Goal: Navigation & Orientation: Find specific page/section

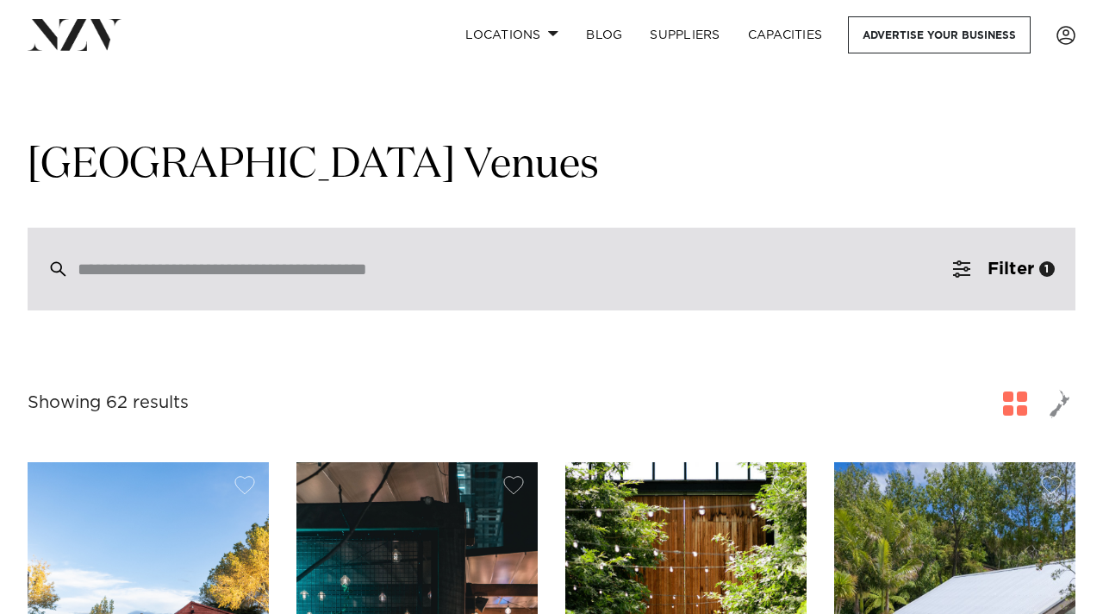
click at [284, 281] on div at bounding box center [552, 269] width 1048 height 83
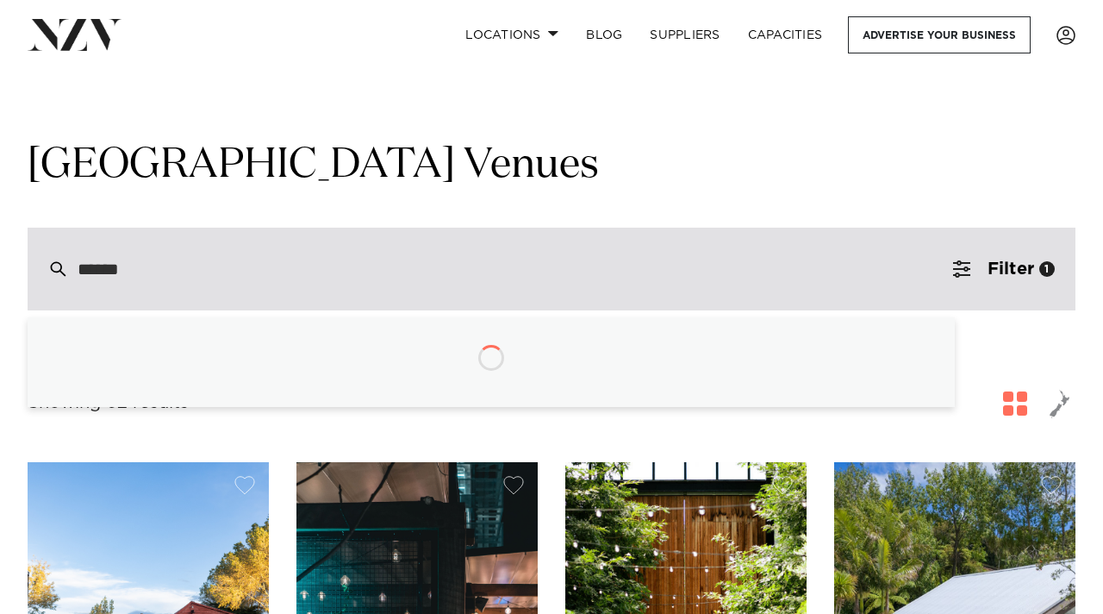
type input "*******"
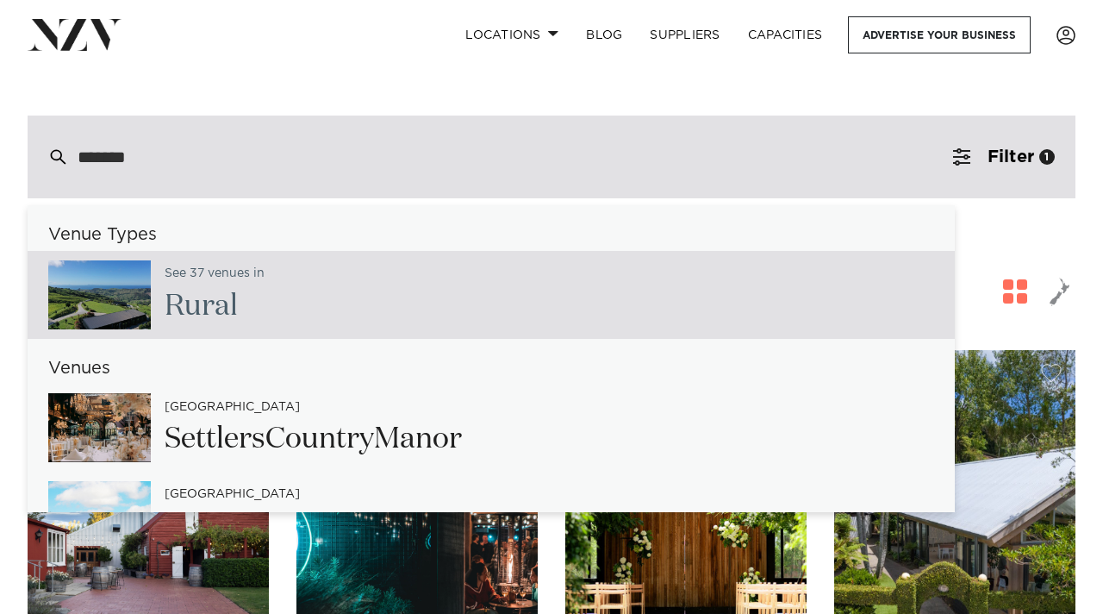
scroll to position [128, 0]
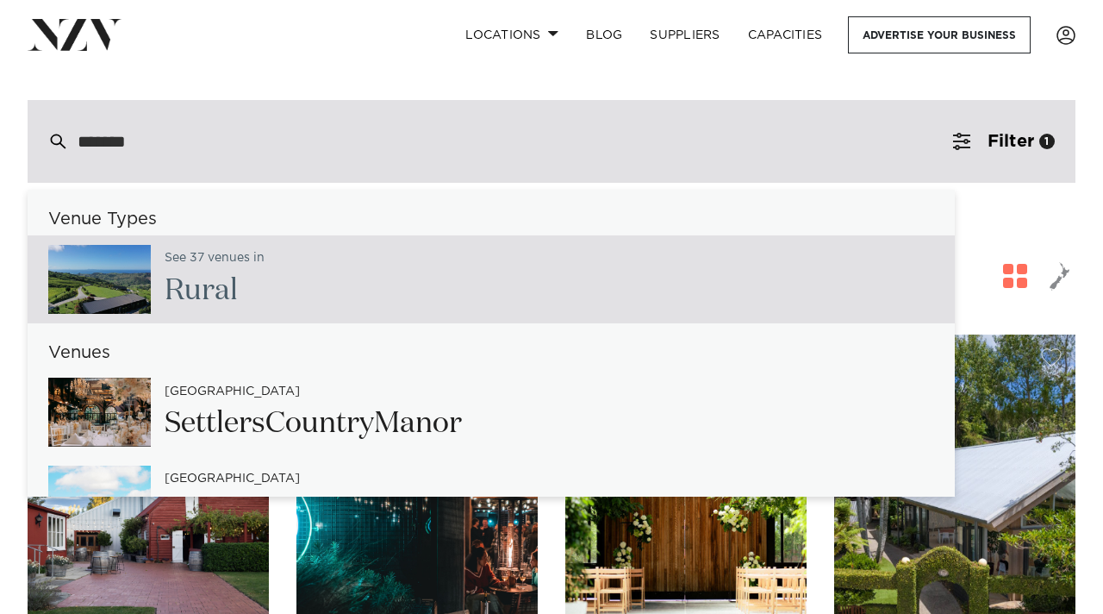
click at [268, 290] on div "See 37 venues in Rural" at bounding box center [492, 279] width 928 height 88
type input "**********"
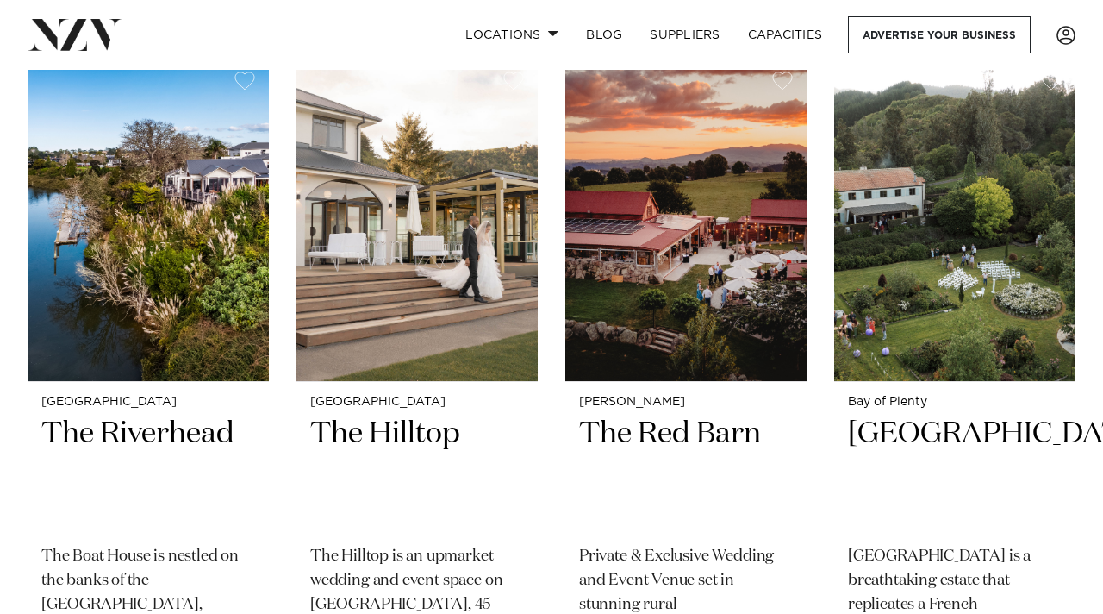
scroll to position [1100, 0]
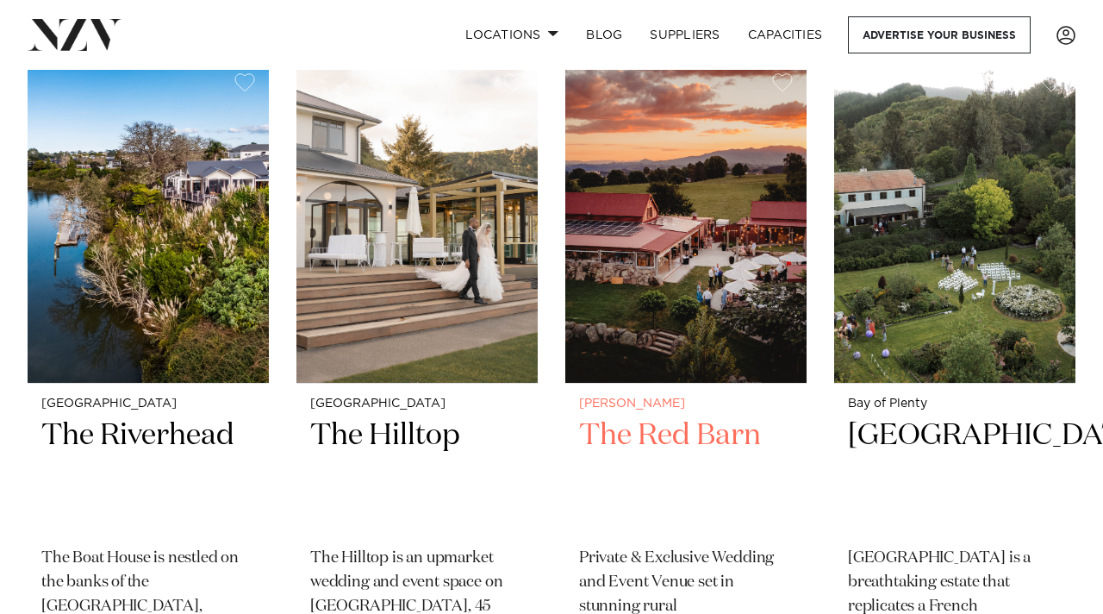
click at [668, 278] on img at bounding box center [686, 221] width 241 height 324
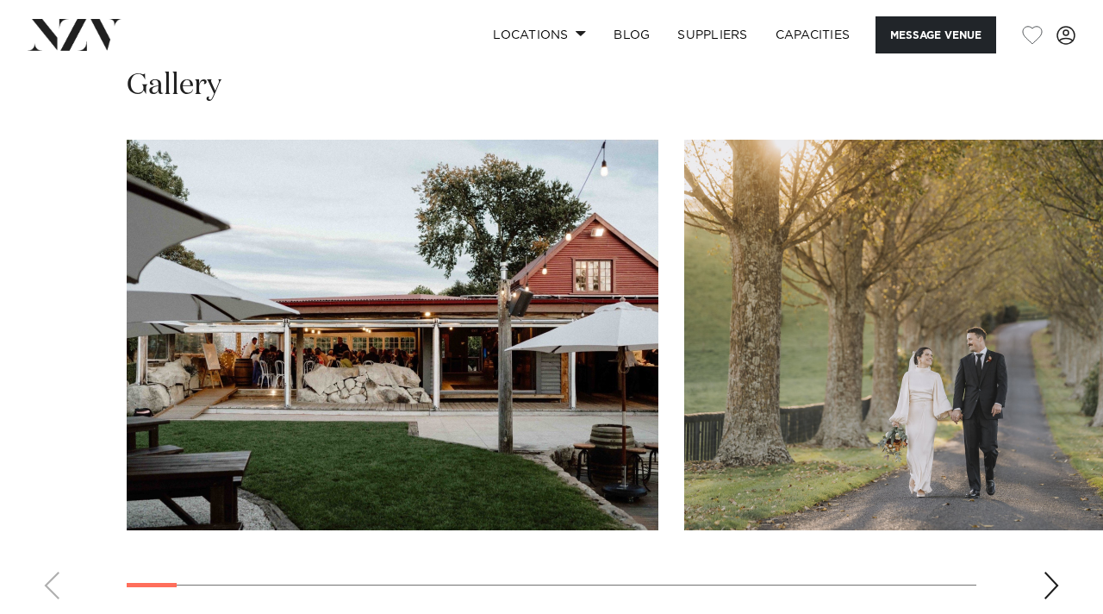
scroll to position [1549, 0]
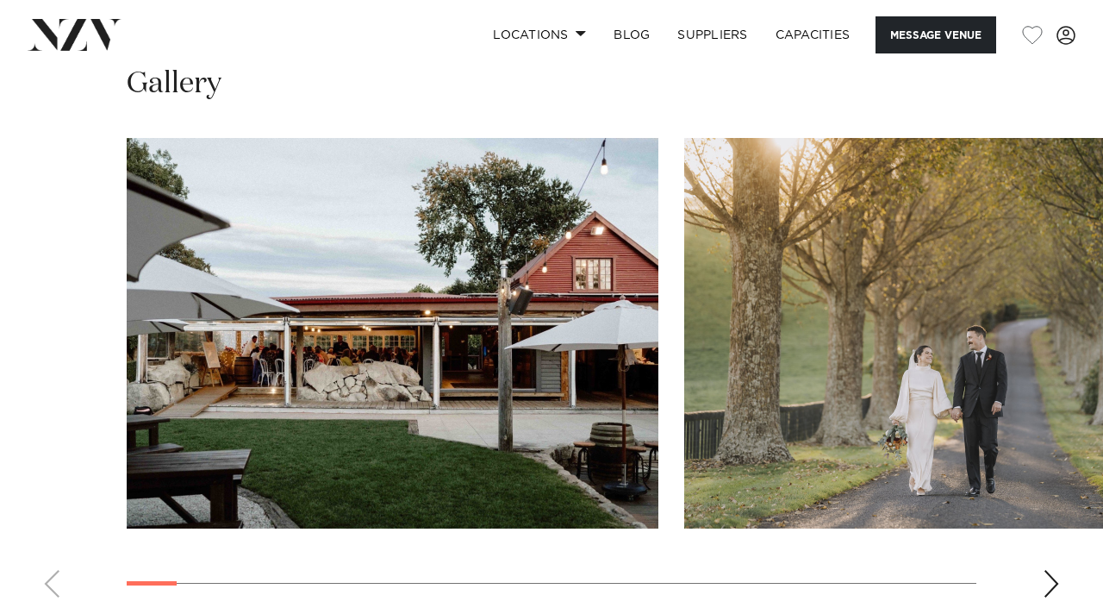
click at [1060, 570] on div "Next slide" at bounding box center [1051, 584] width 17 height 28
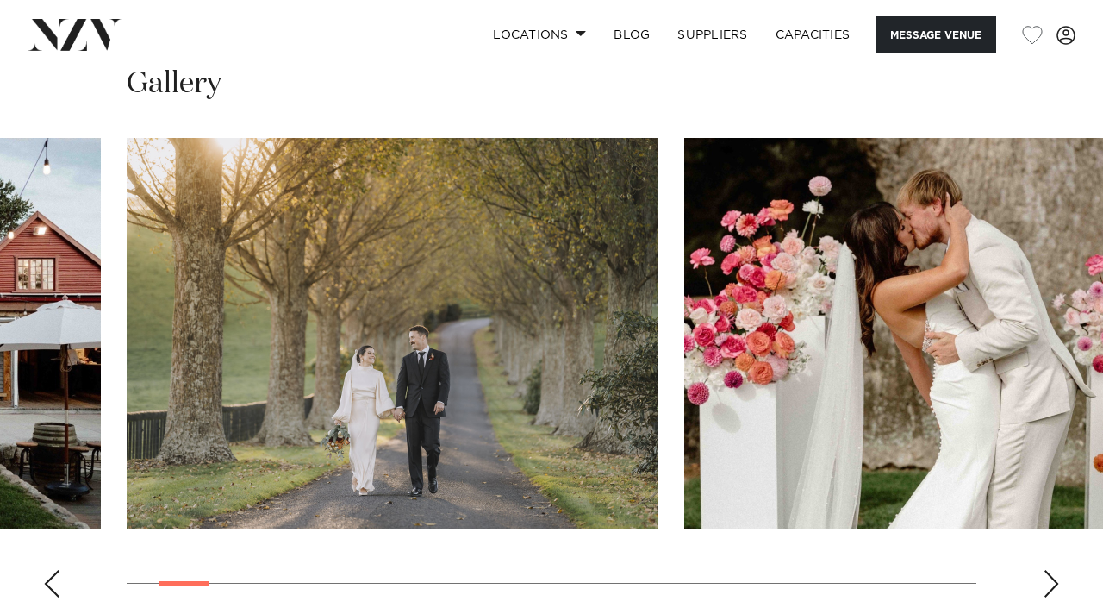
click at [1060, 570] on div "Next slide" at bounding box center [1051, 584] width 17 height 28
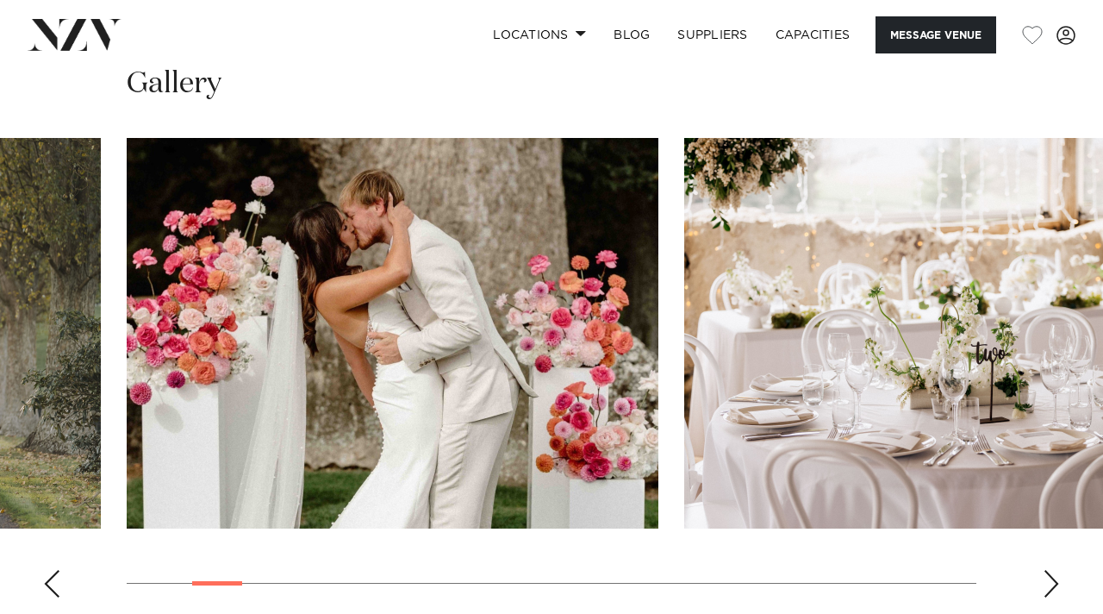
click at [1060, 570] on div "Next slide" at bounding box center [1051, 584] width 17 height 28
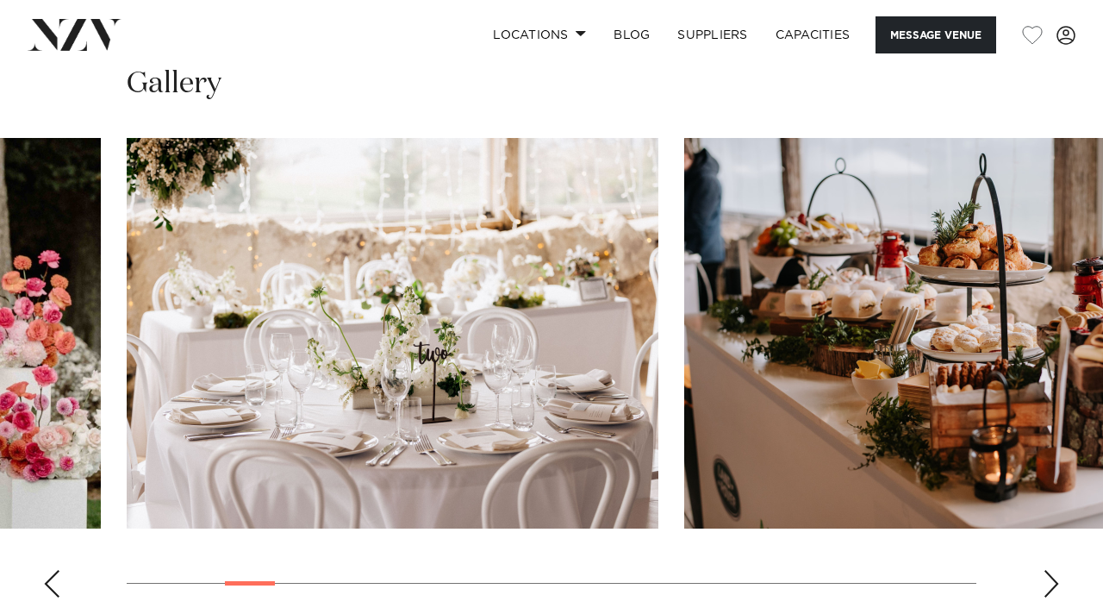
click at [1060, 570] on div "Next slide" at bounding box center [1051, 584] width 17 height 28
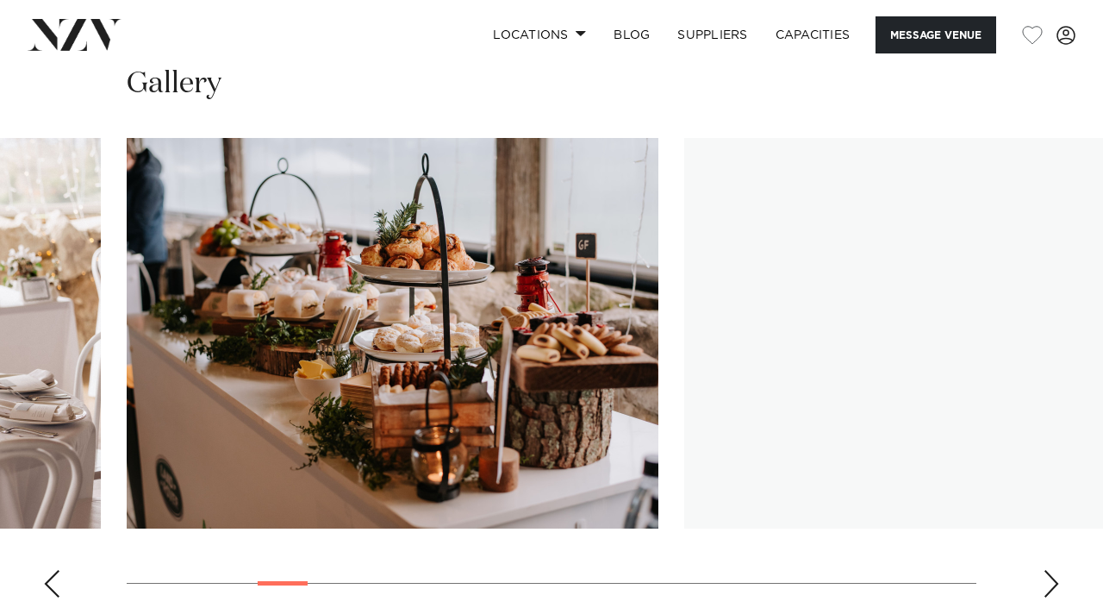
click at [1060, 570] on div "Next slide" at bounding box center [1051, 584] width 17 height 28
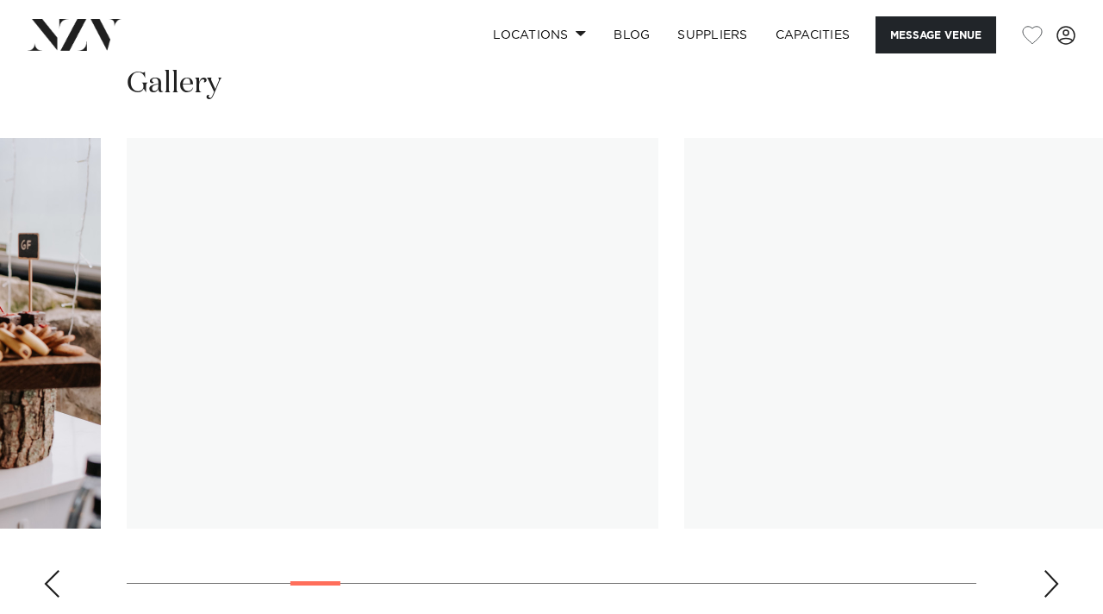
click at [1060, 570] on div "Next slide" at bounding box center [1051, 584] width 17 height 28
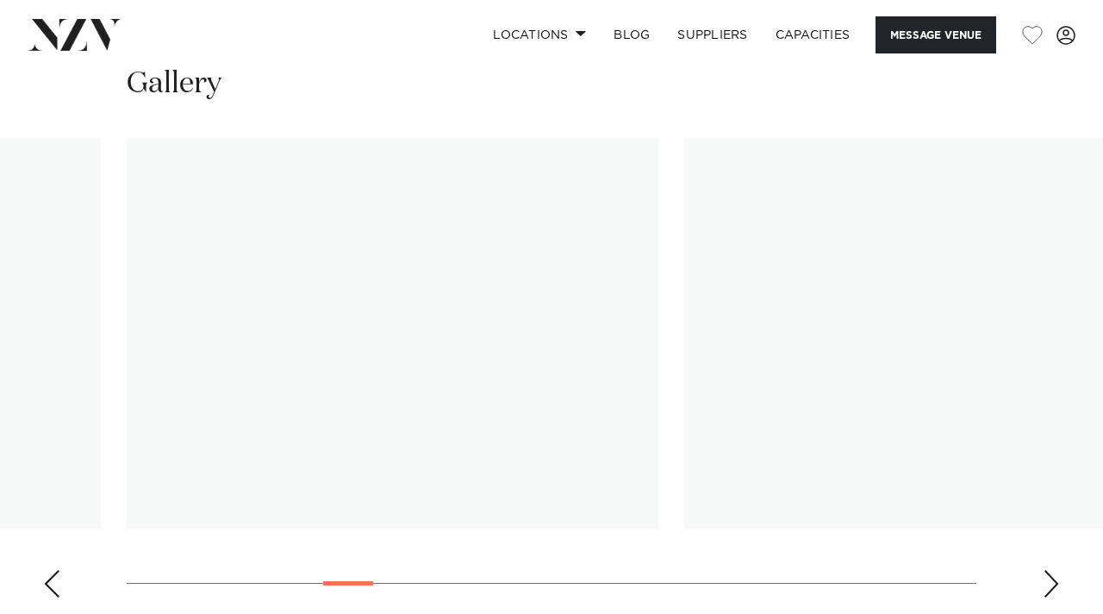
click at [1060, 570] on div "Next slide" at bounding box center [1051, 584] width 17 height 28
